Goal: Transaction & Acquisition: Purchase product/service

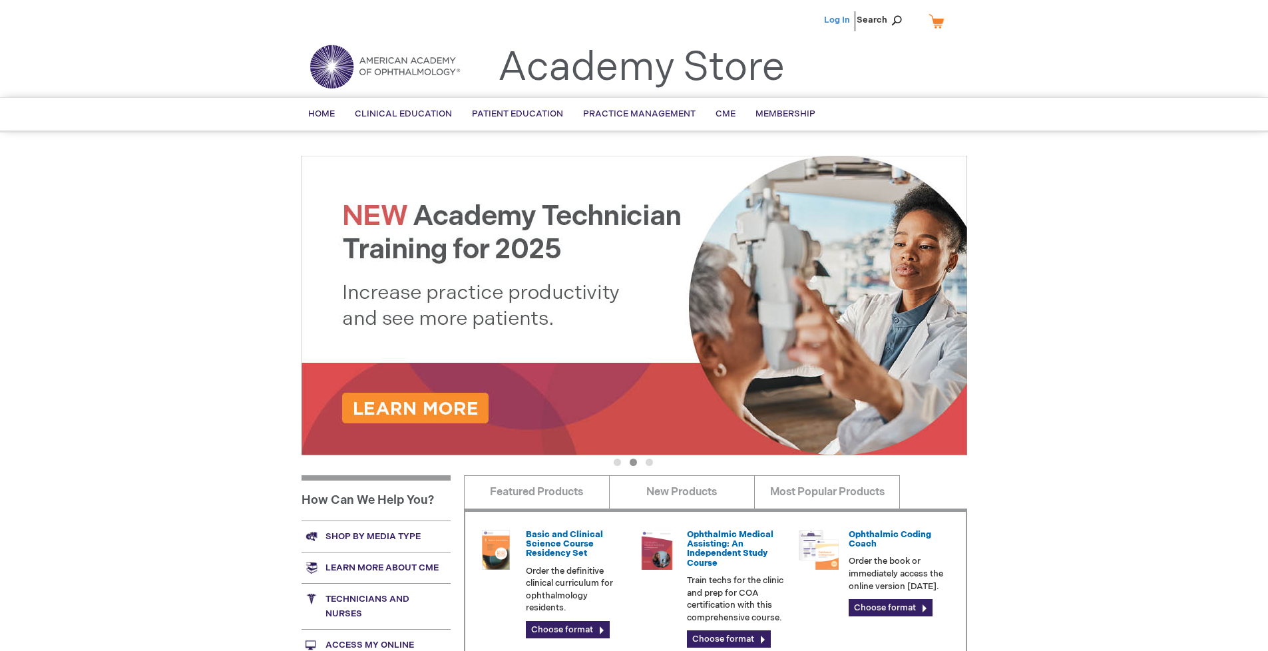
click at [838, 20] on link "Log In" at bounding box center [837, 20] width 26 height 11
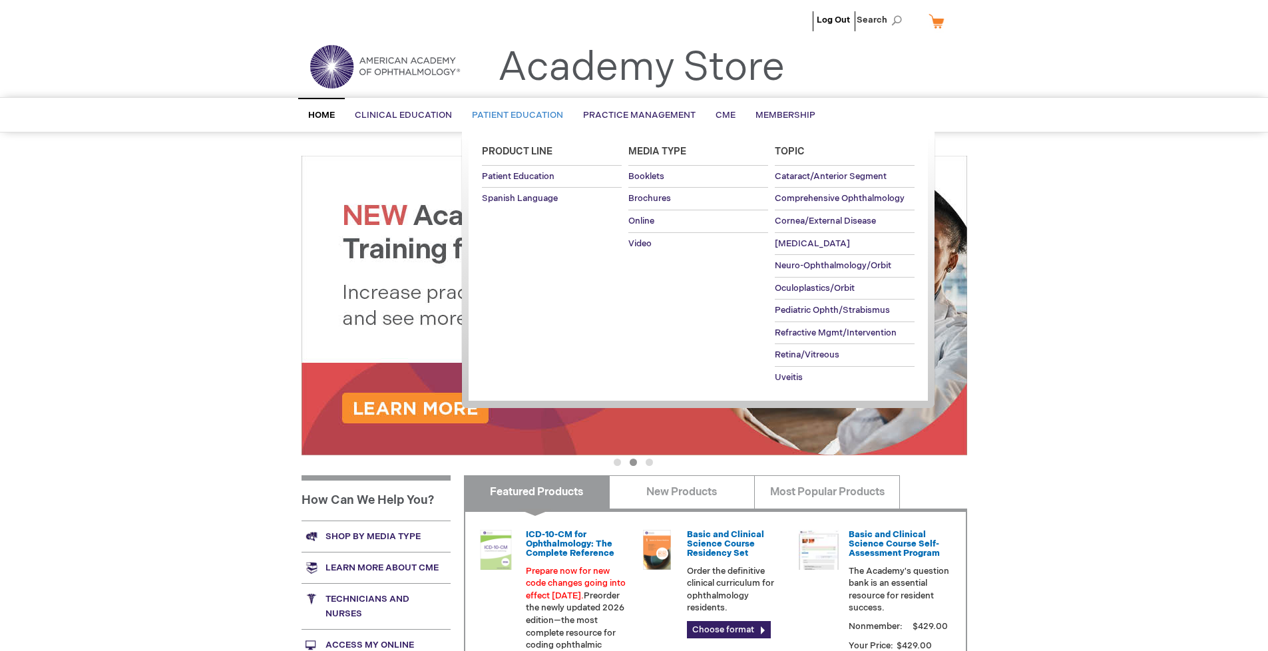
click at [514, 115] on span "Patient Education" at bounding box center [517, 115] width 91 height 11
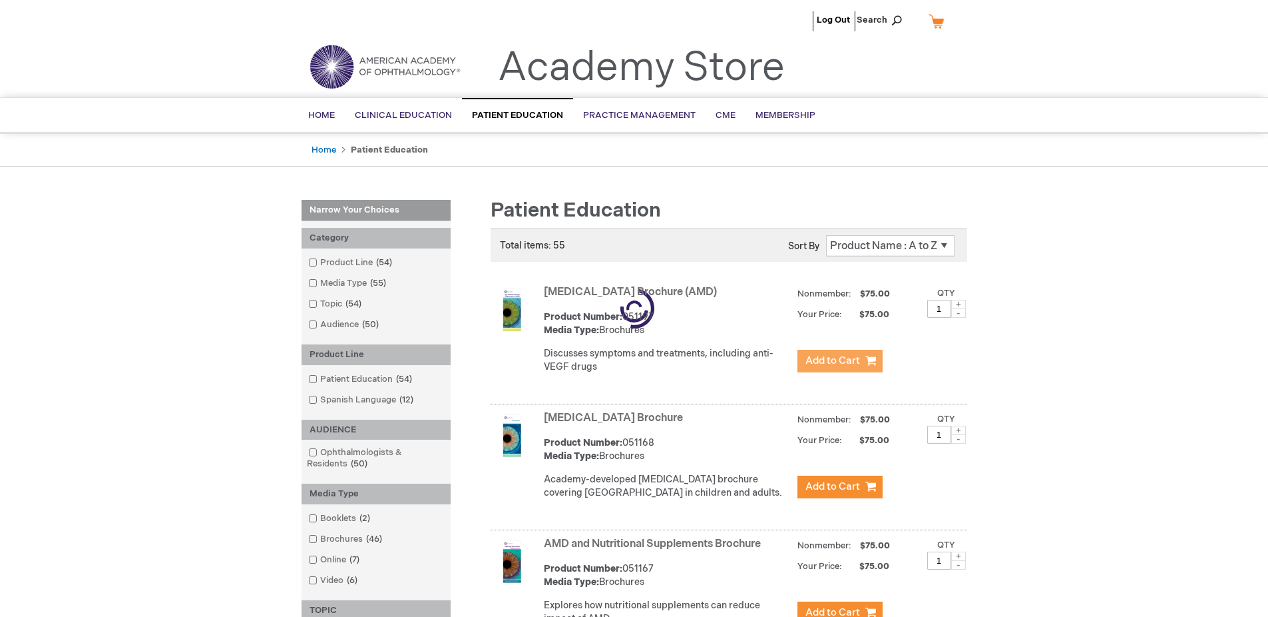
click at [840, 361] on span "Add to Cart" at bounding box center [833, 360] width 55 height 13
